Goal: Transaction & Acquisition: Obtain resource

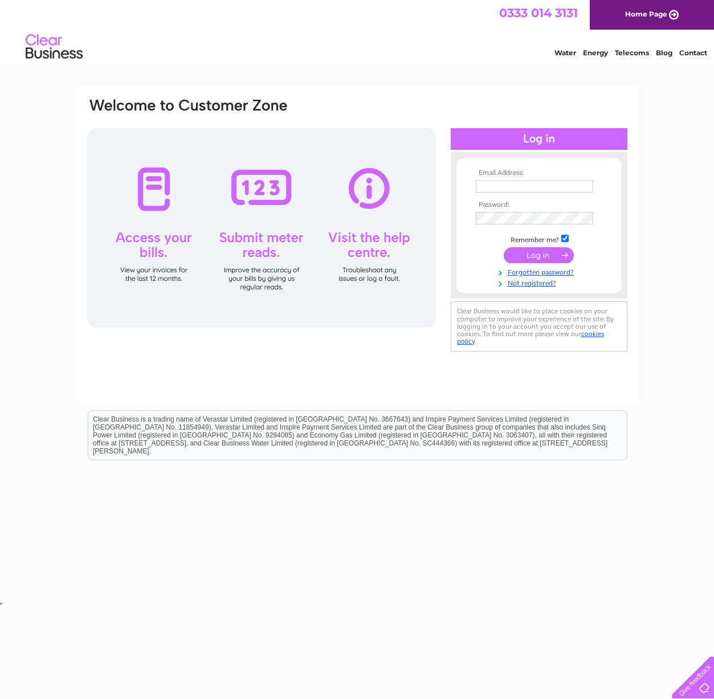
click at [498, 185] on input "text" at bounding box center [534, 186] width 117 height 13
click at [501, 185] on input "text" at bounding box center [535, 187] width 119 height 14
click at [500, 186] on input "text" at bounding box center [534, 186] width 117 height 13
type input "accounts@pavilionbroadway.co.uk"
click at [547, 258] on input "submit" at bounding box center [539, 255] width 70 height 16
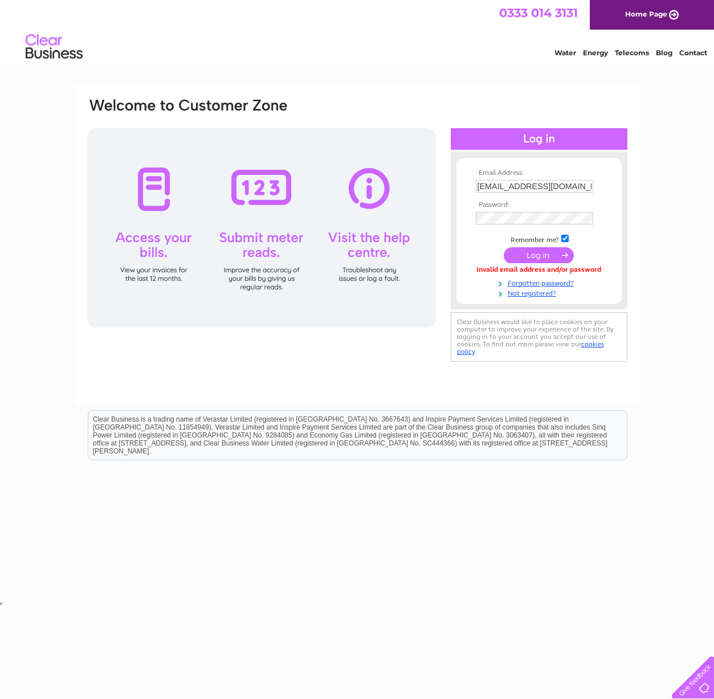
scroll to position [0, 12]
click at [568, 240] on input "checkbox" at bounding box center [564, 238] width 7 height 7
checkbox input "false"
click at [544, 254] on input "submit" at bounding box center [539, 255] width 70 height 16
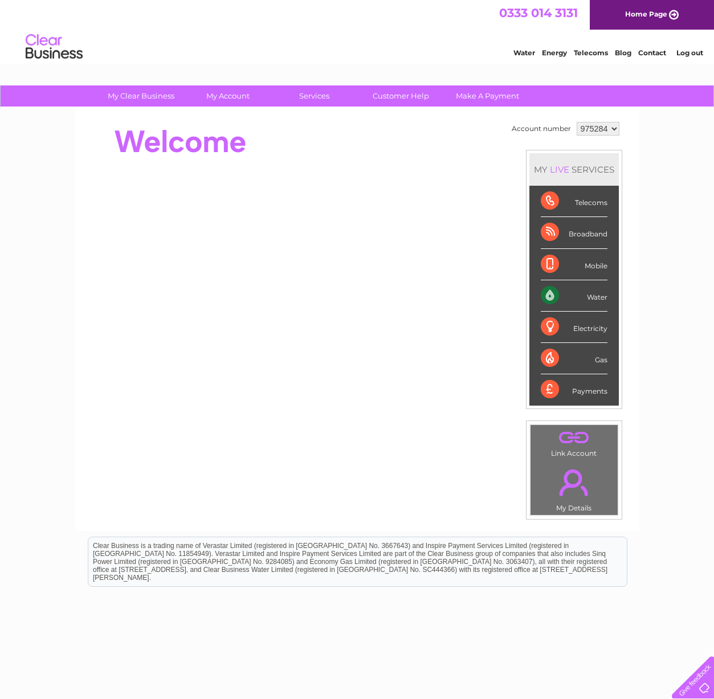
click at [552, 296] on div "Water" at bounding box center [574, 295] width 67 height 31
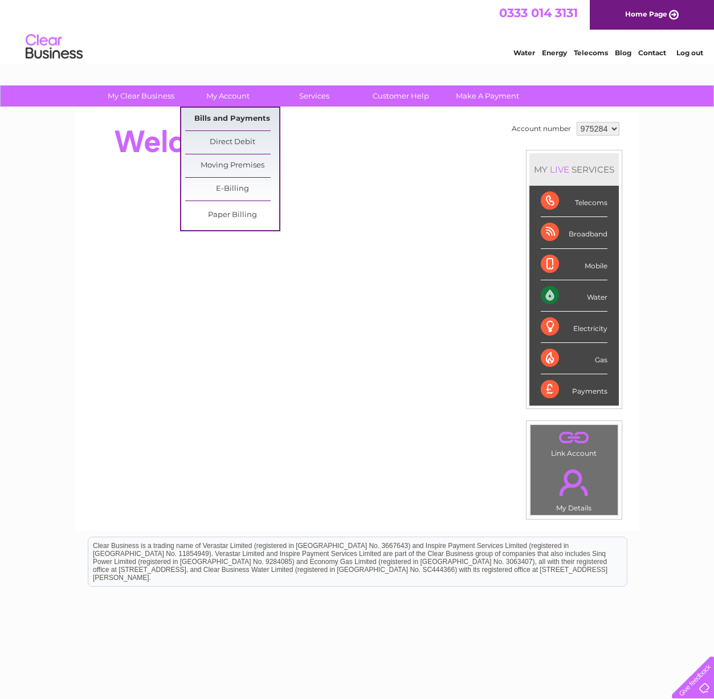
click at [239, 113] on link "Bills and Payments" at bounding box center [232, 119] width 94 height 23
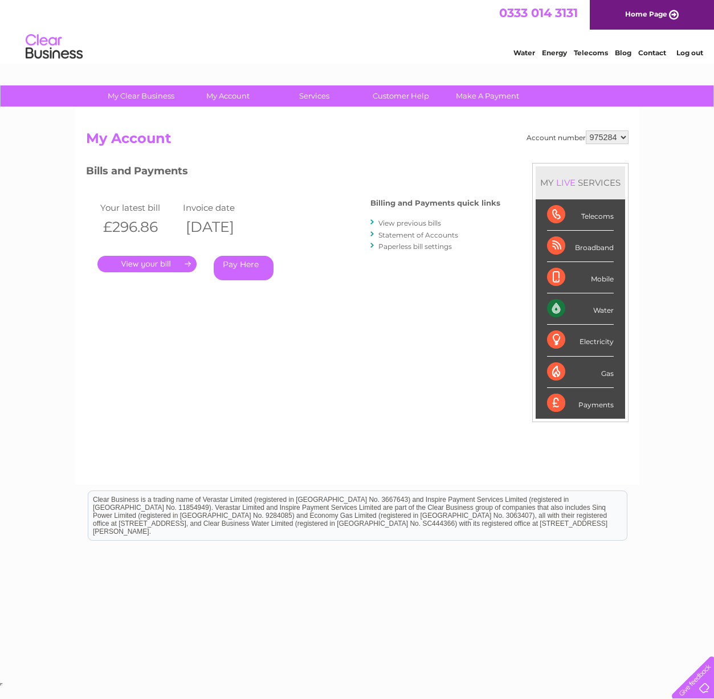
click at [158, 265] on link "." at bounding box center [146, 264] width 99 height 17
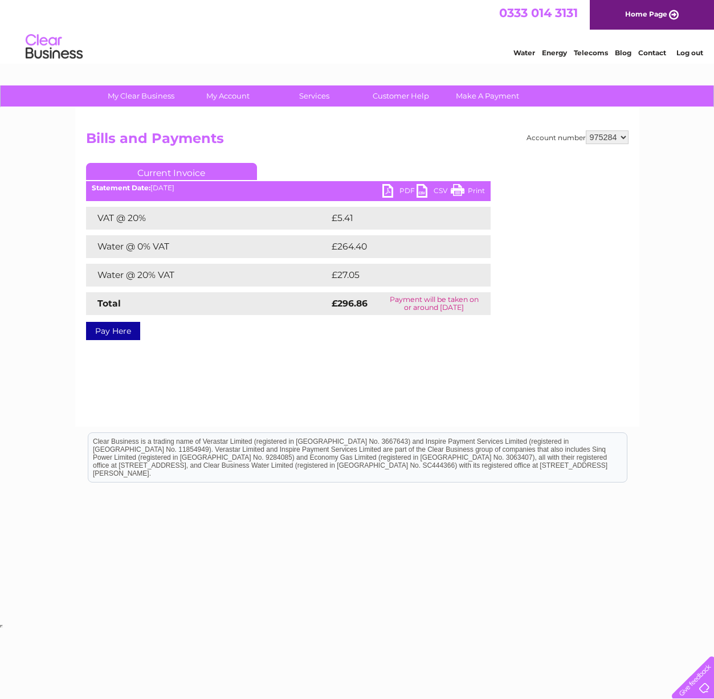
click at [390, 186] on link "PDF" at bounding box center [399, 192] width 34 height 17
click at [697, 52] on link "Log out" at bounding box center [689, 52] width 27 height 9
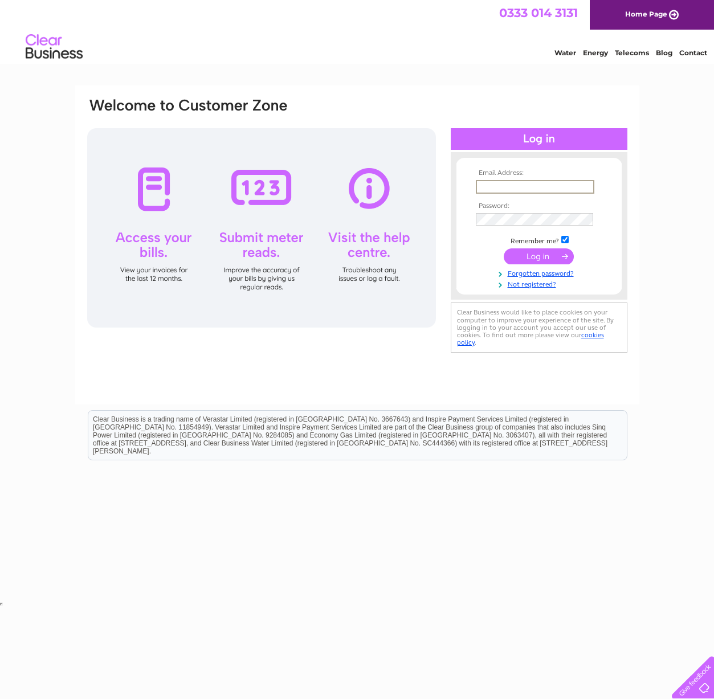
click at [498, 183] on input "text" at bounding box center [535, 187] width 119 height 14
type input "[PERSON_NAME][EMAIL_ADDRESS][DOMAIN_NAME]"
click at [564, 240] on input "checkbox" at bounding box center [564, 238] width 7 height 7
checkbox input "false"
click at [553, 252] on input "submit" at bounding box center [539, 255] width 70 height 16
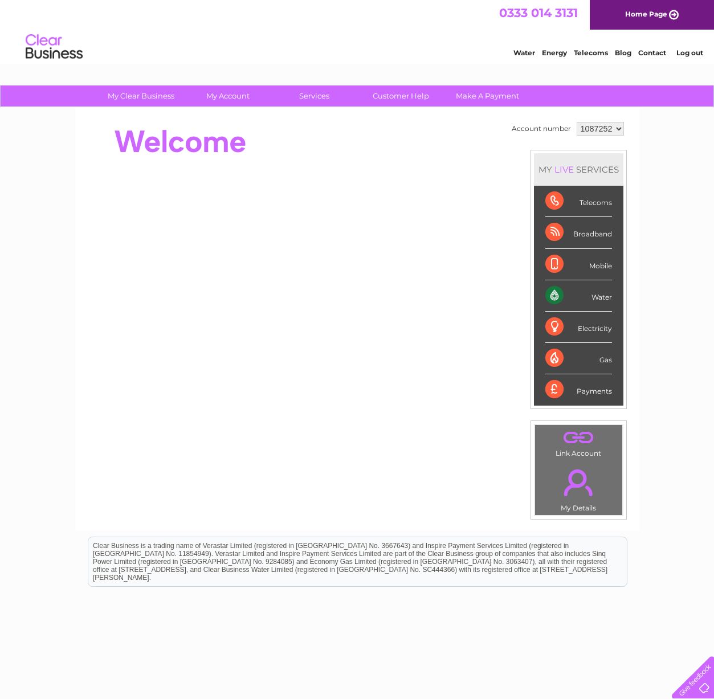
click at [571, 295] on div "Water" at bounding box center [578, 295] width 67 height 31
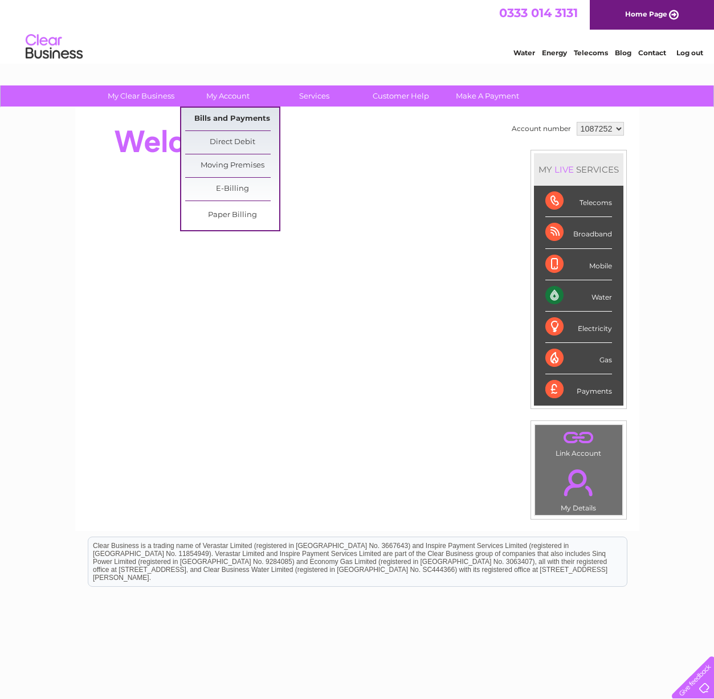
click at [231, 113] on link "Bills and Payments" at bounding box center [232, 119] width 94 height 23
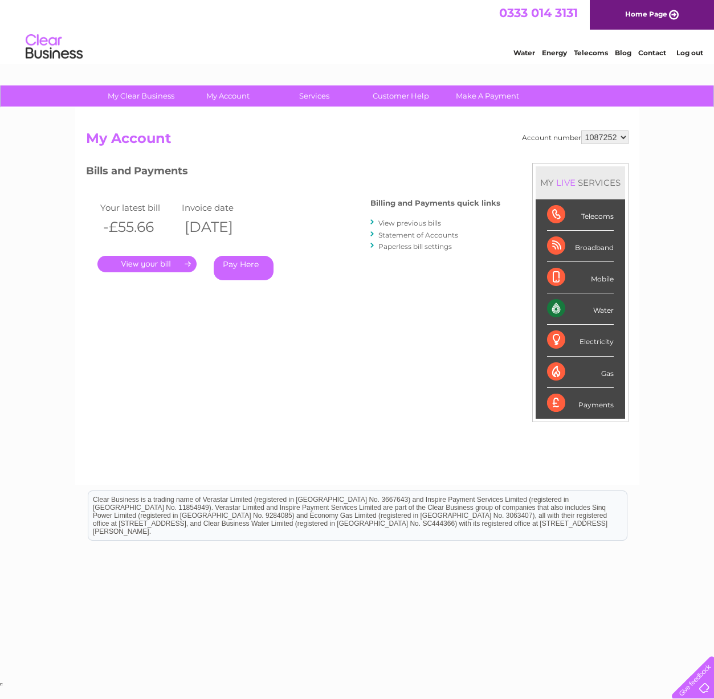
click at [146, 265] on link "." at bounding box center [146, 264] width 99 height 17
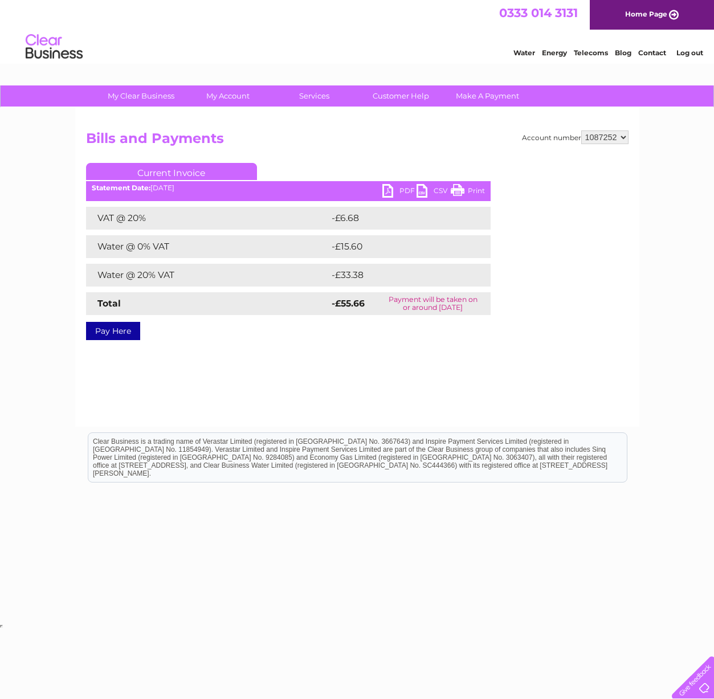
click at [390, 189] on link "PDF" at bounding box center [399, 192] width 34 height 17
click at [699, 49] on link "Log out" at bounding box center [689, 52] width 27 height 9
